Goal: Communication & Community: Participate in discussion

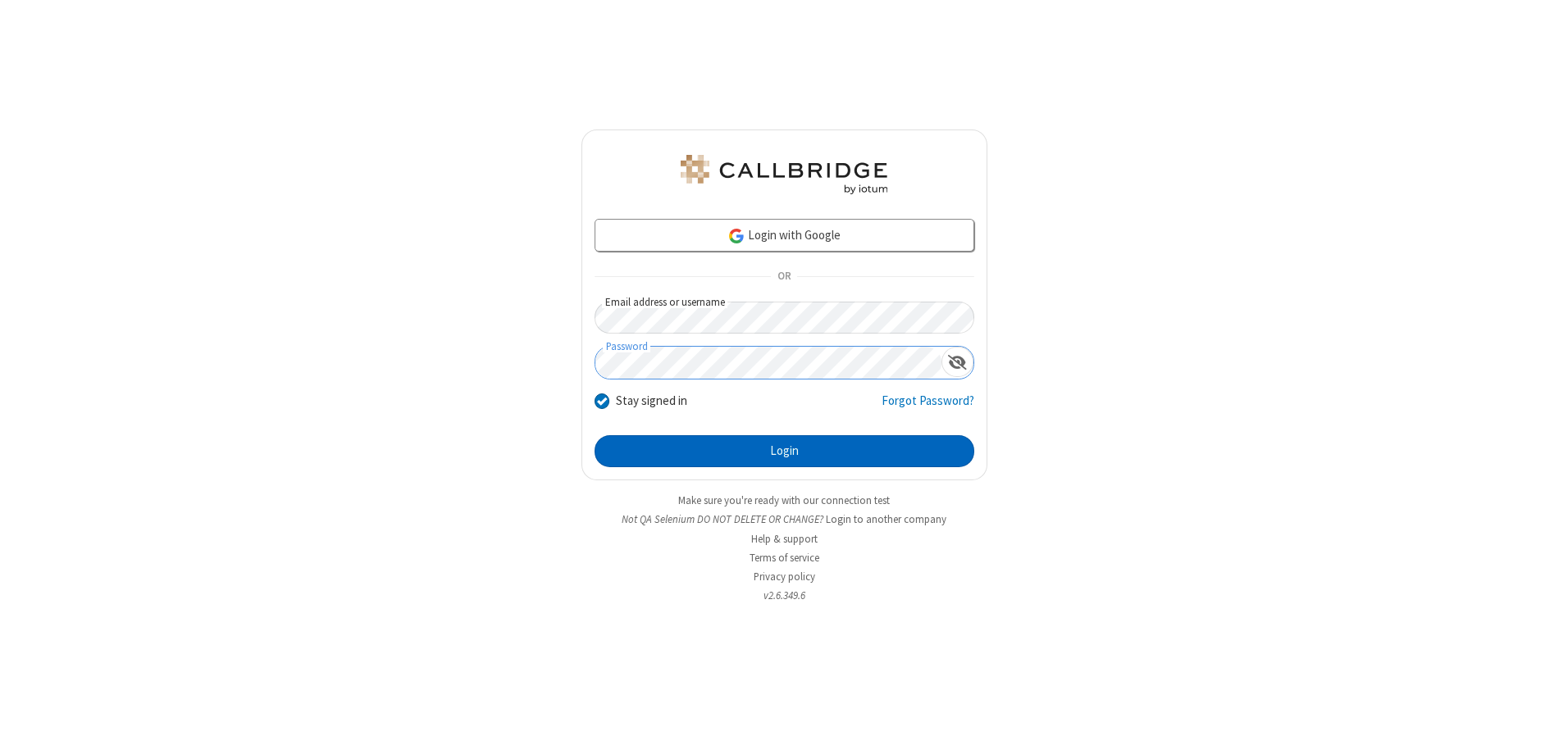
click at [784, 451] on button "Login" at bounding box center [784, 451] width 379 height 33
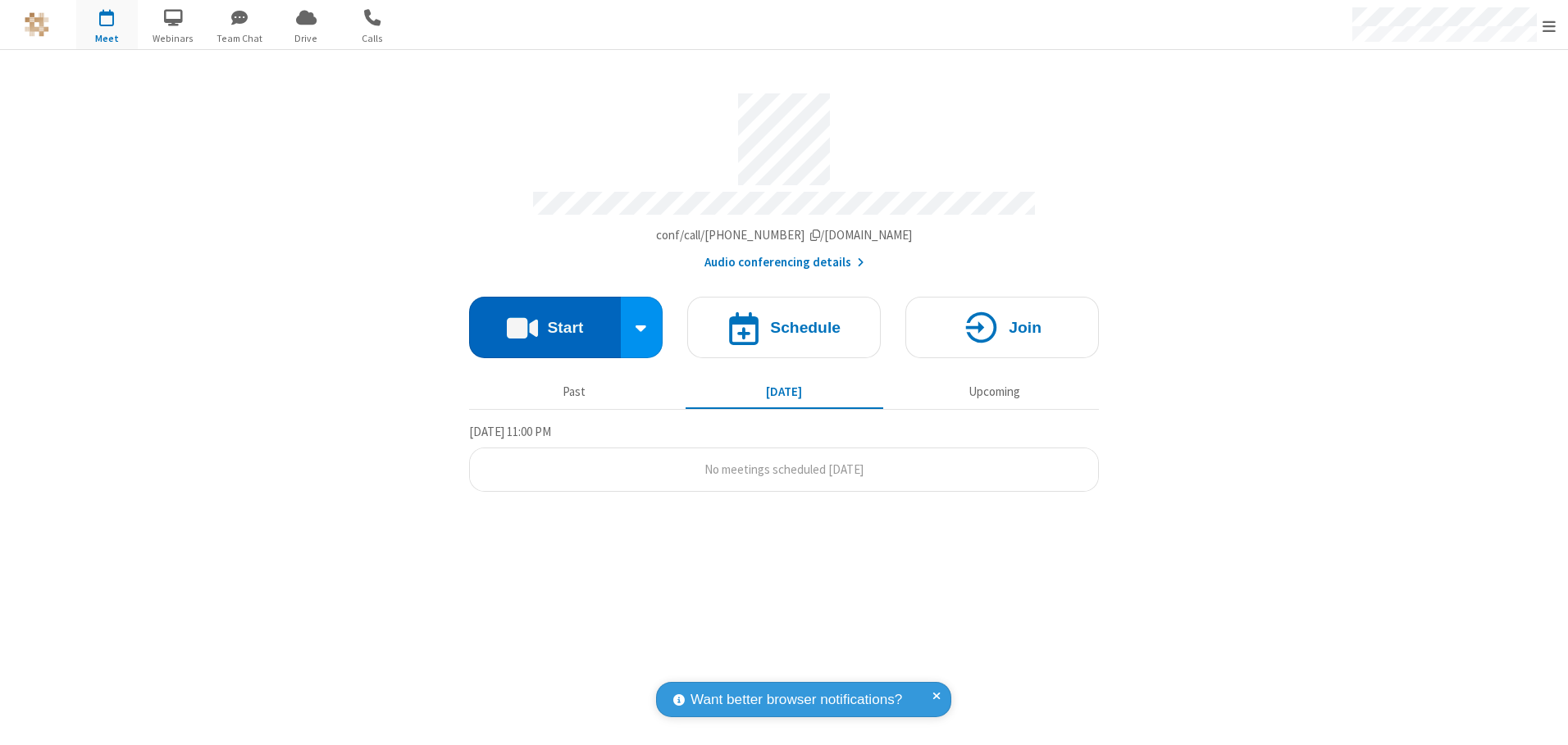
click at [545, 321] on button "Start" at bounding box center [545, 327] width 152 height 61
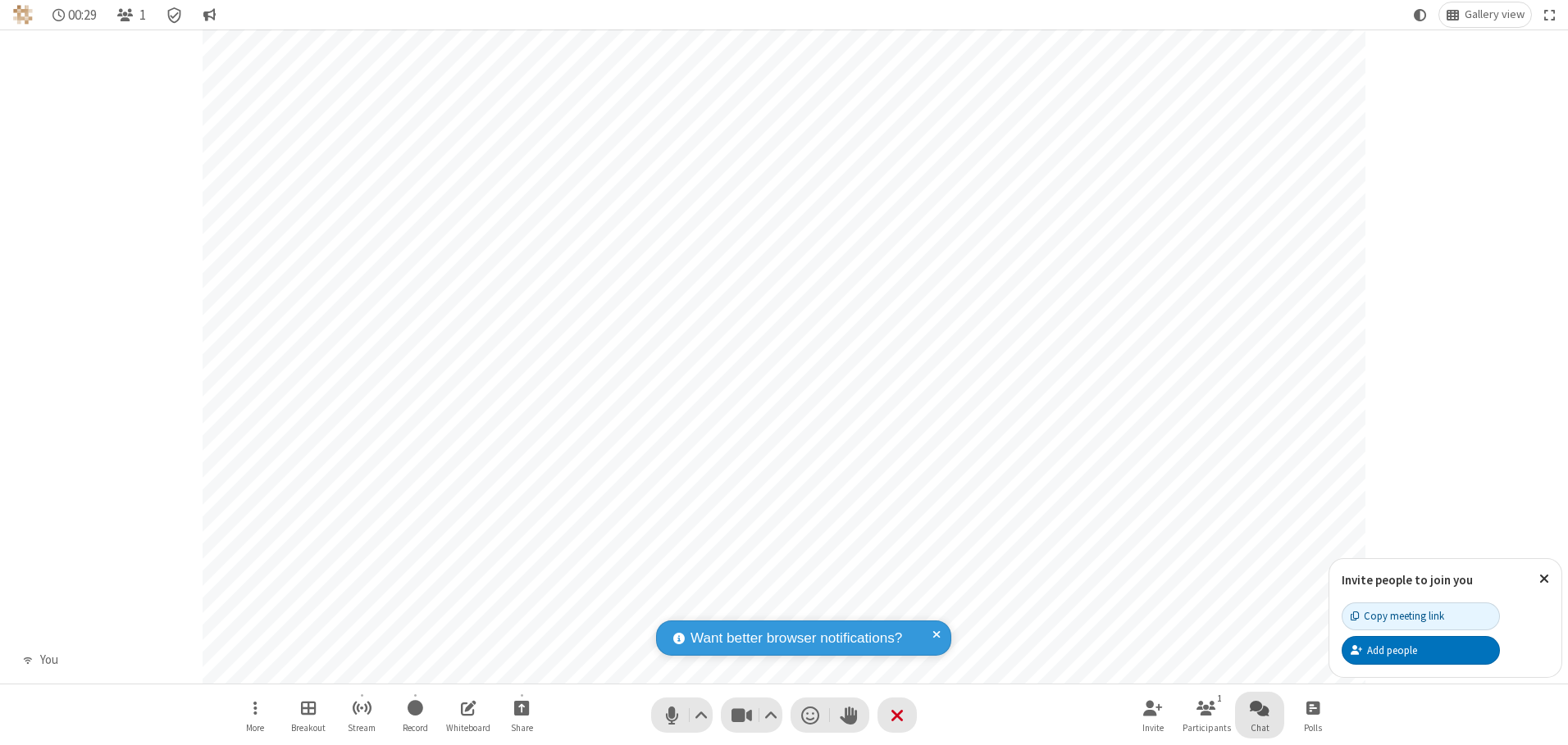
click at [1260, 707] on span "Open chat" at bounding box center [1259, 708] width 19 height 20
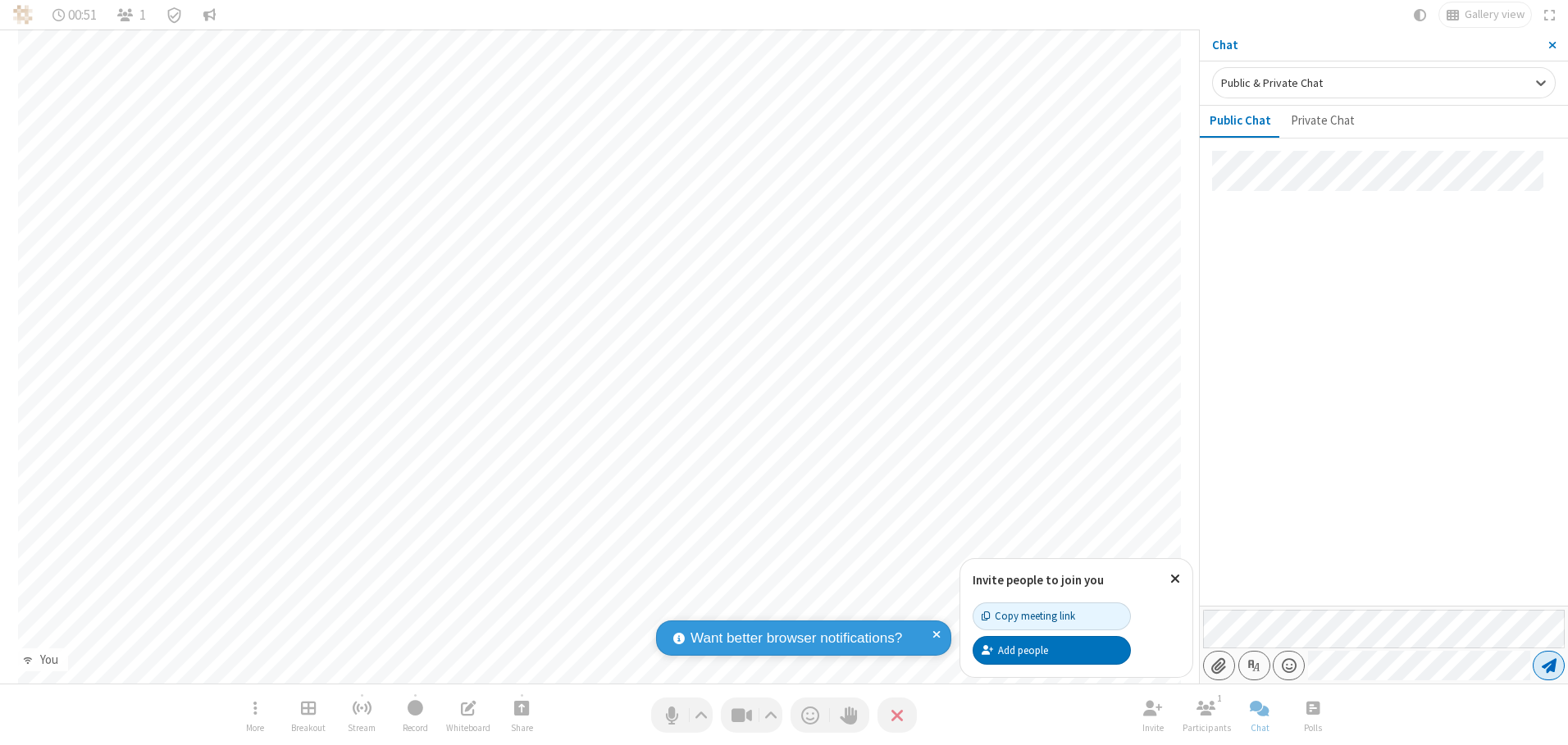
click at [1549, 665] on span "Send message" at bounding box center [1550, 666] width 15 height 17
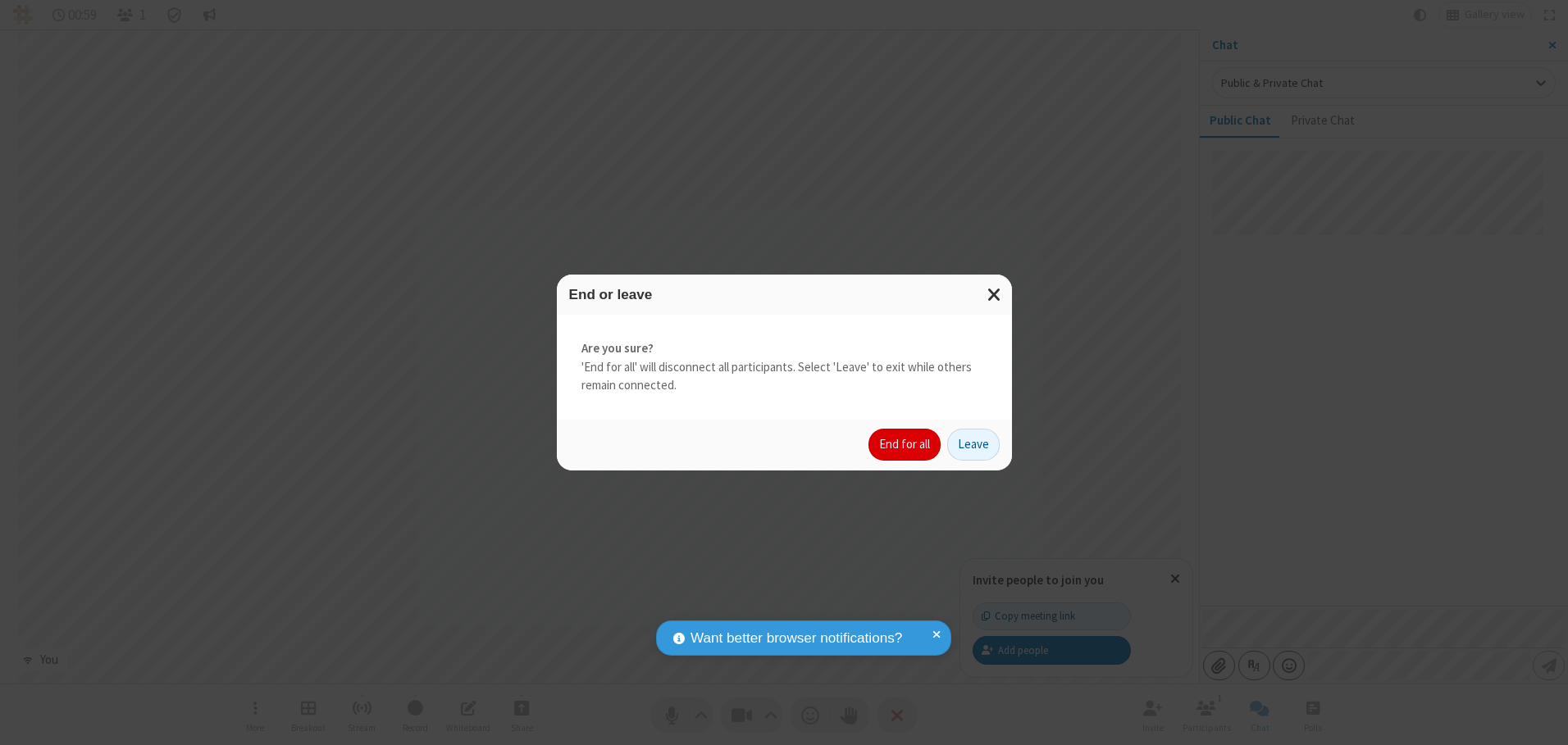
click at [906, 445] on button "End for all" at bounding box center [905, 445] width 72 height 33
